Goal: Transaction & Acquisition: Subscribe to service/newsletter

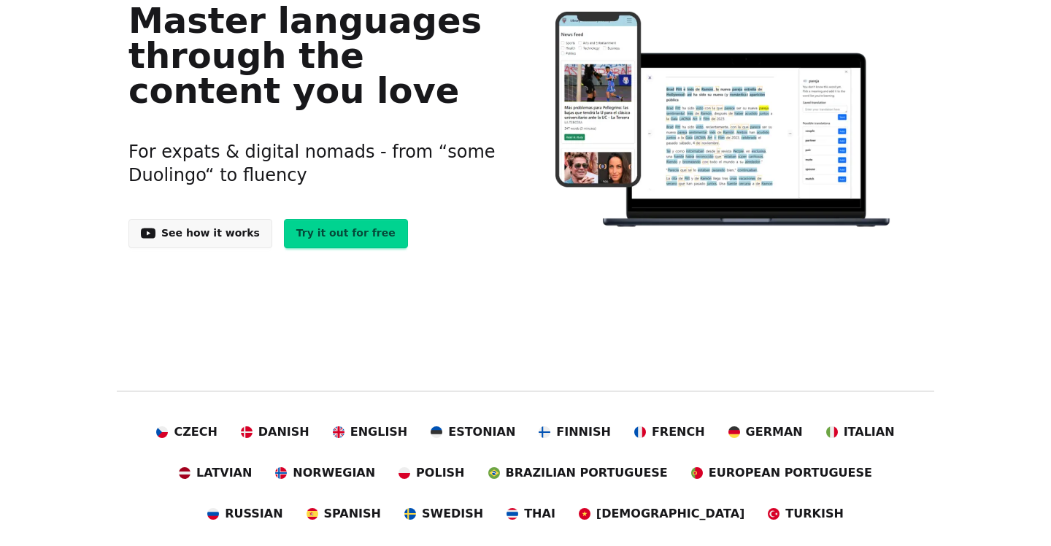
scroll to position [271, 0]
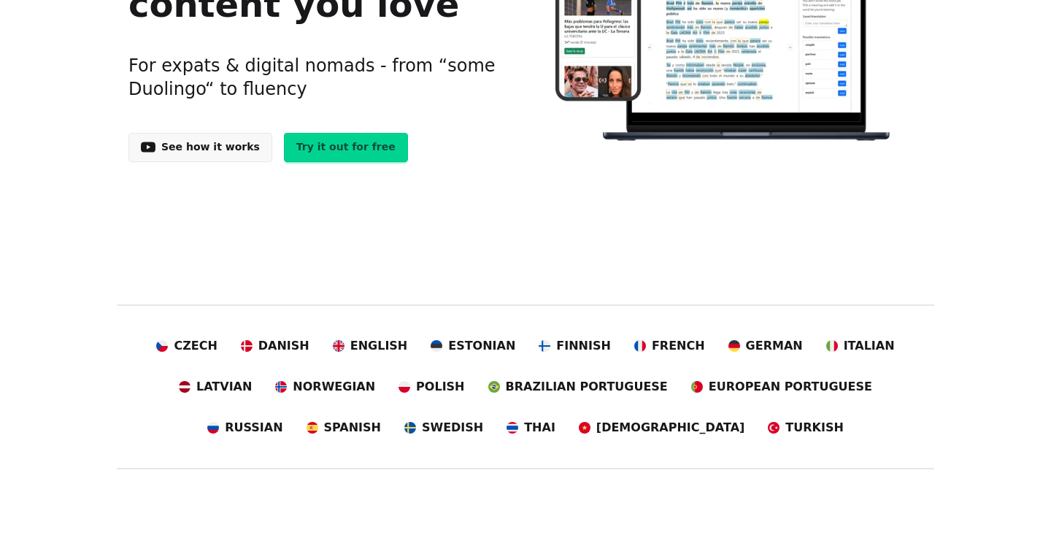
click at [221, 143] on link "See how it works" at bounding box center [200, 147] width 144 height 29
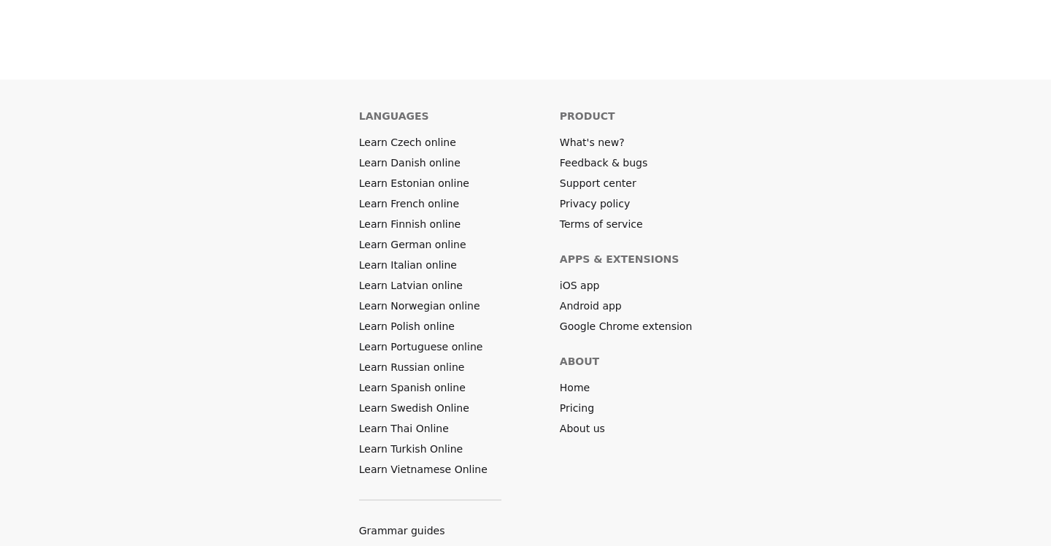
scroll to position [8240, 0]
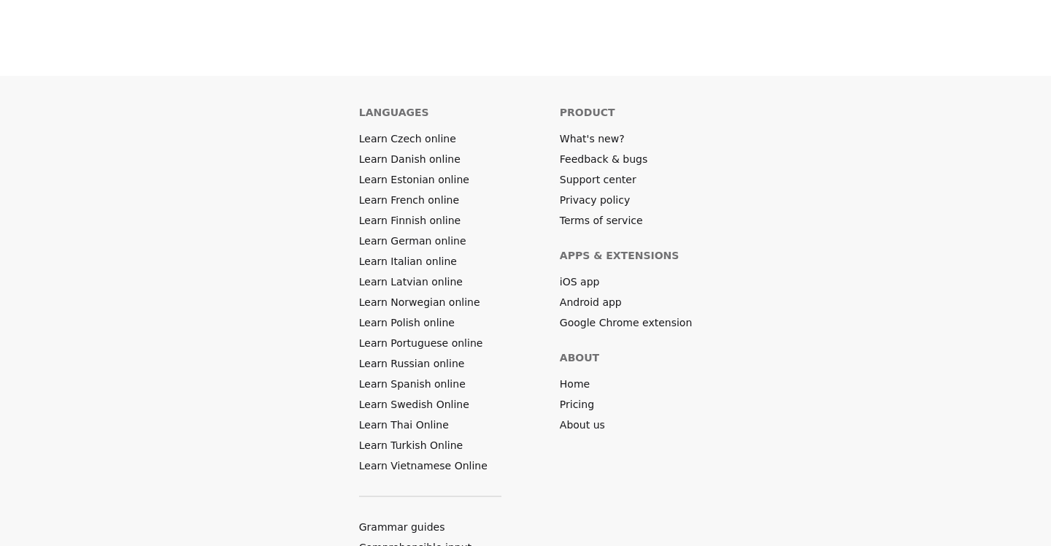
click at [564, 397] on link "Pricing" at bounding box center [577, 404] width 34 height 15
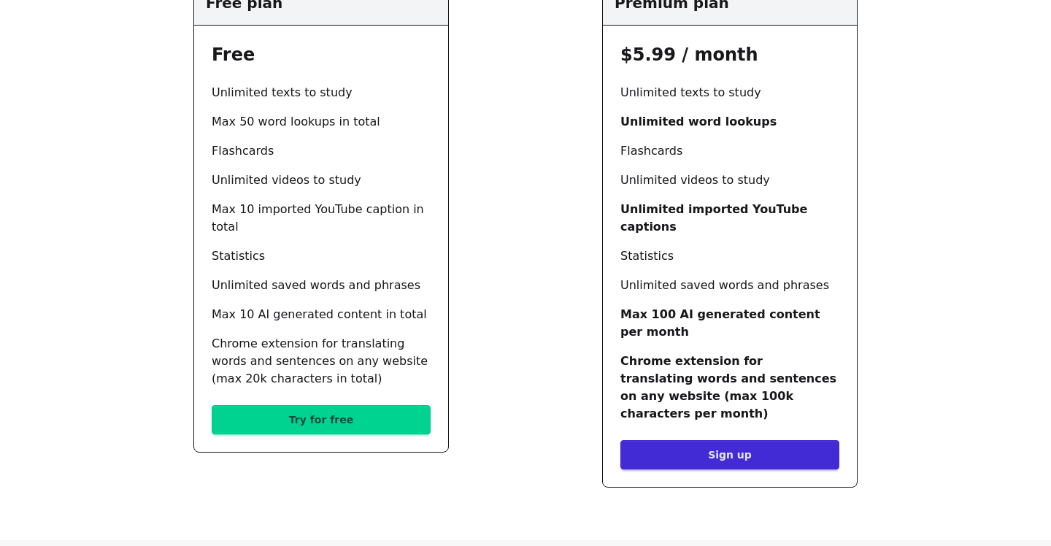
scroll to position [272, 0]
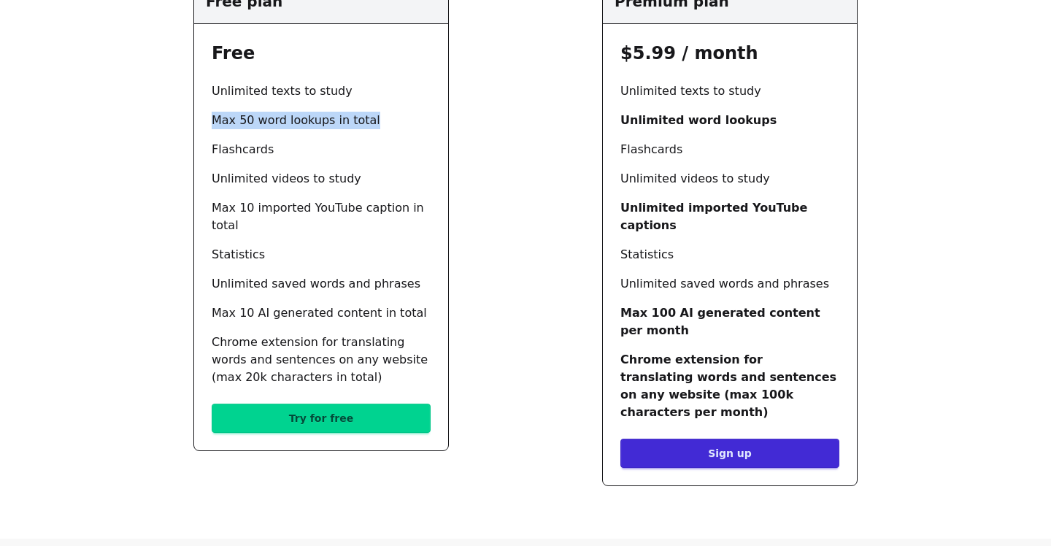
drag, startPoint x: 213, startPoint y: 118, endPoint x: 383, endPoint y: 126, distance: 170.2
click at [383, 126] on li "Max 50 word lookups in total" at bounding box center [321, 121] width 219 height 18
click at [364, 127] on div at bounding box center [364, 127] width 0 height 0
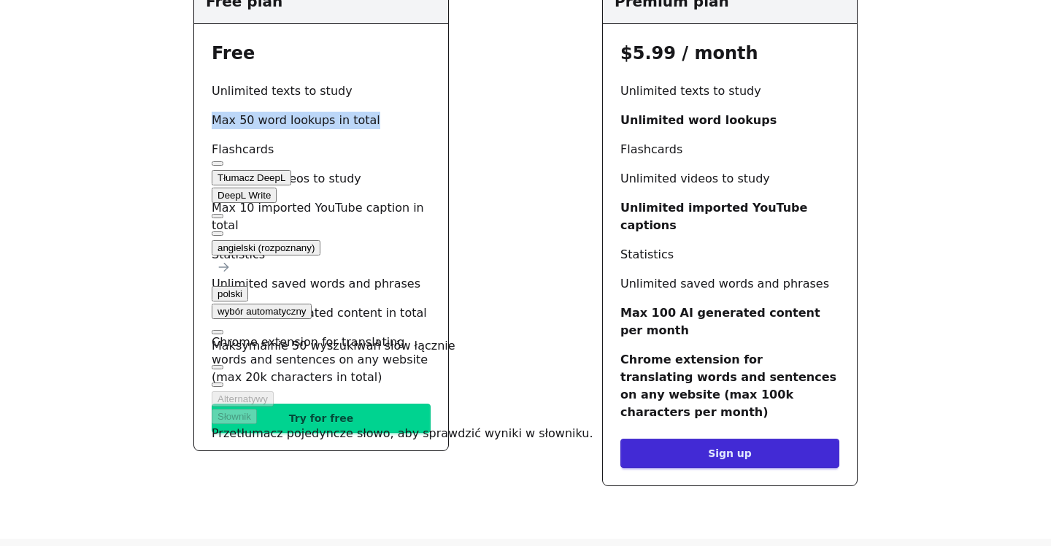
click at [411, 101] on ul "Unlimited texts to study Max 50 word lookups in total Flashcards Unlimited vide…" at bounding box center [321, 234] width 219 height 304
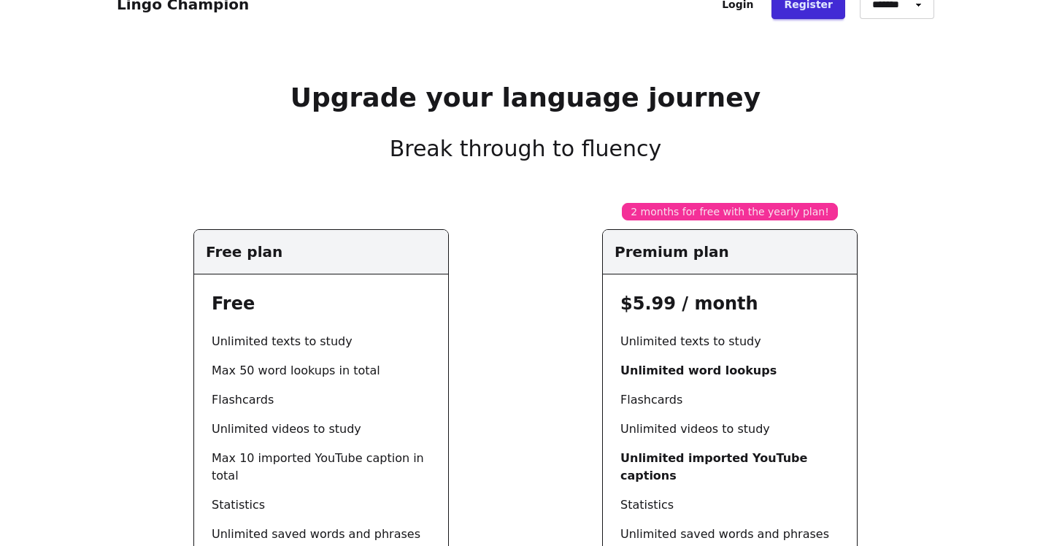
scroll to position [0, 0]
